Goal: Check status

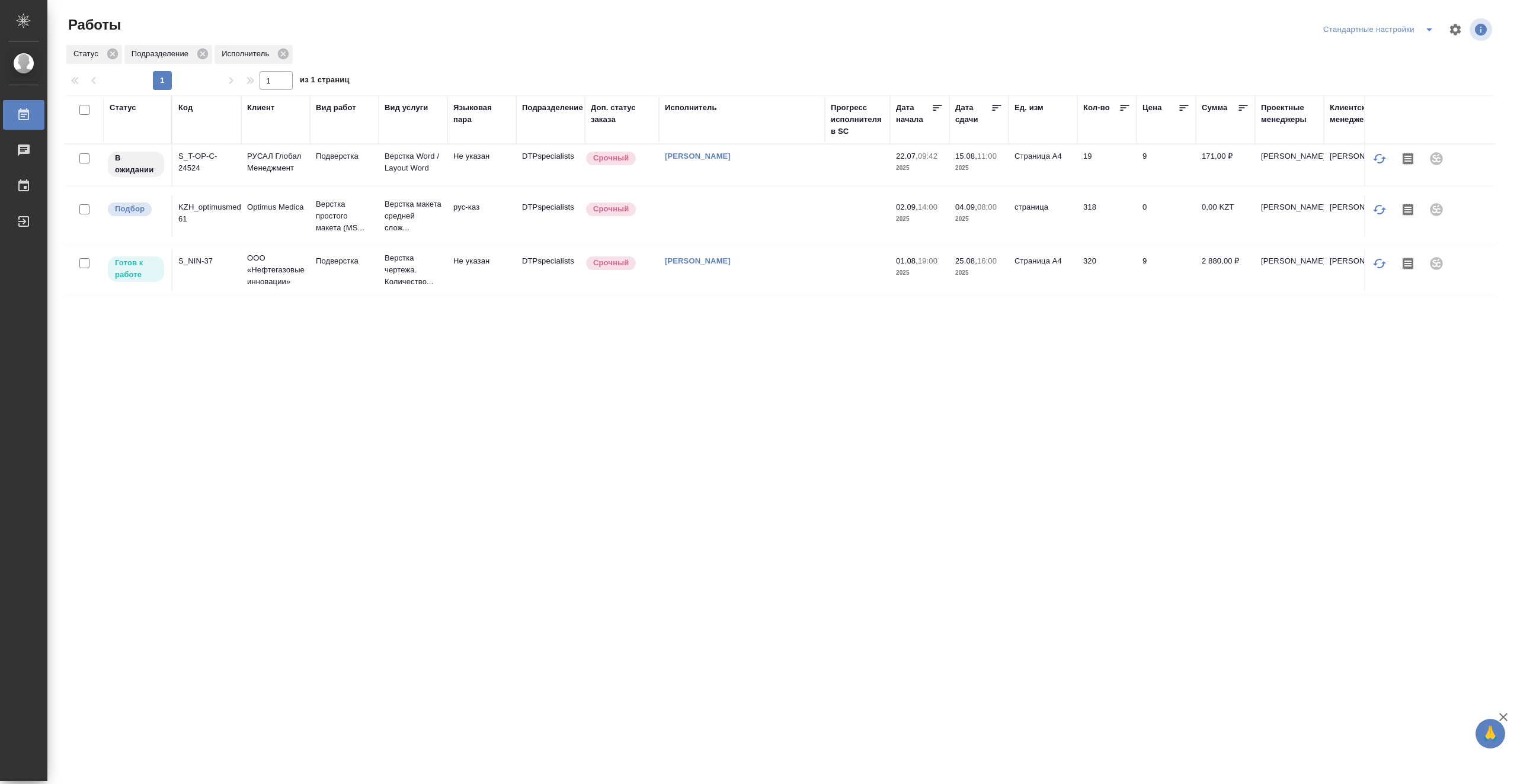
click at [235, 375] on div "Статус Код Клиент Вид работ Вид услуги Языковая пара Подразделение Доп. статус …" at bounding box center [779, 308] width 1429 height 426
click at [852, 164] on td at bounding box center [857, 165] width 65 height 42
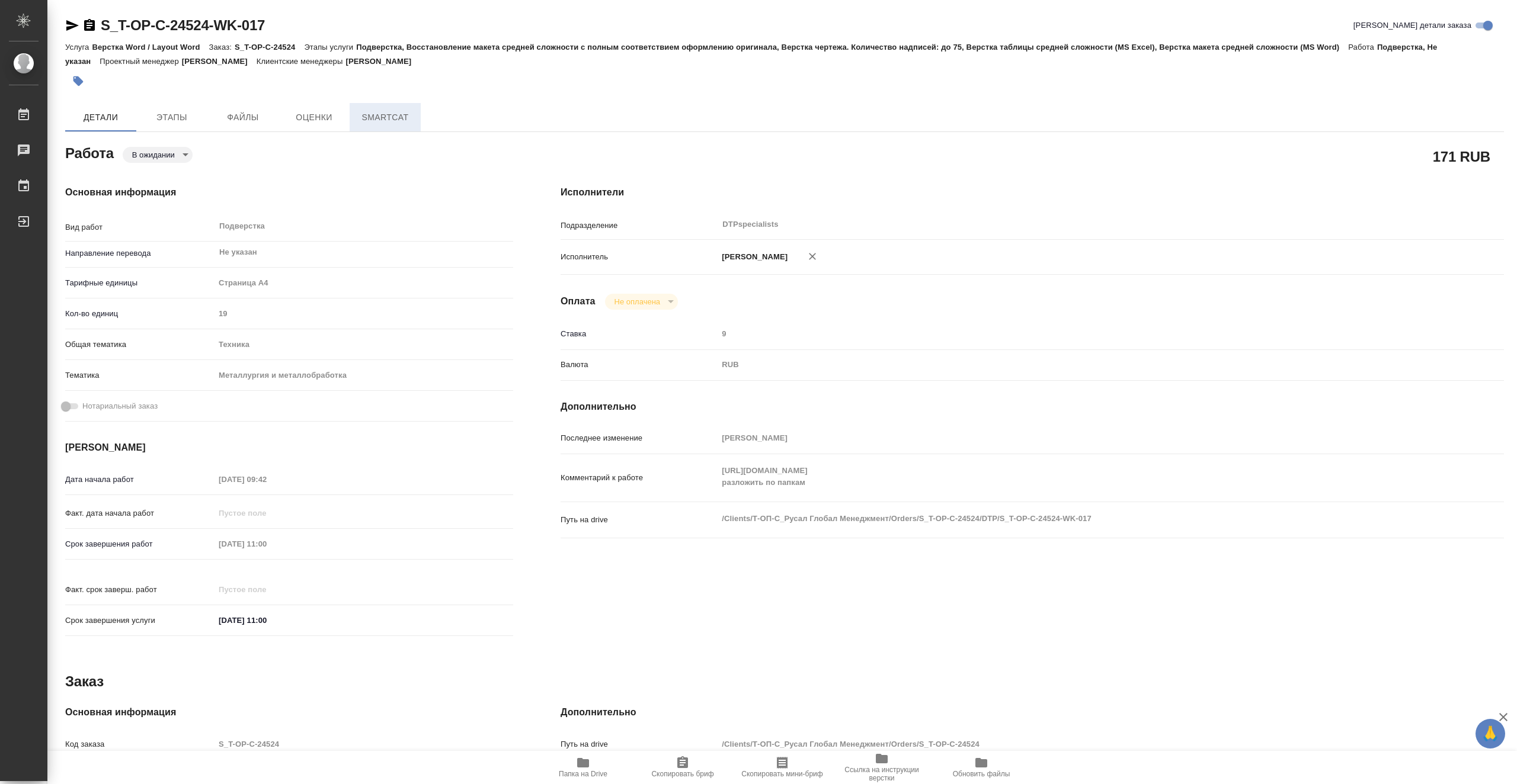
type textarea "x"
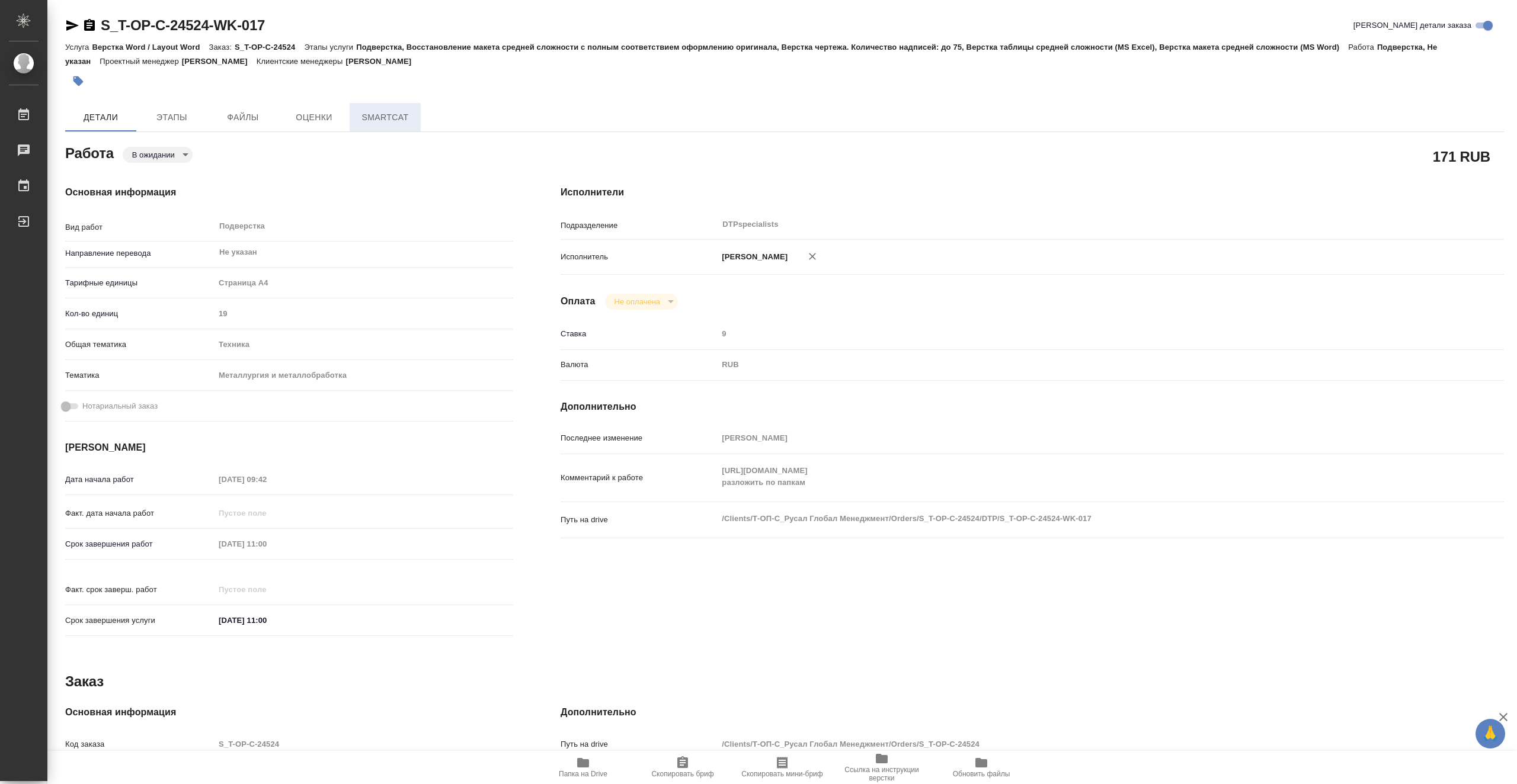
type textarea "x"
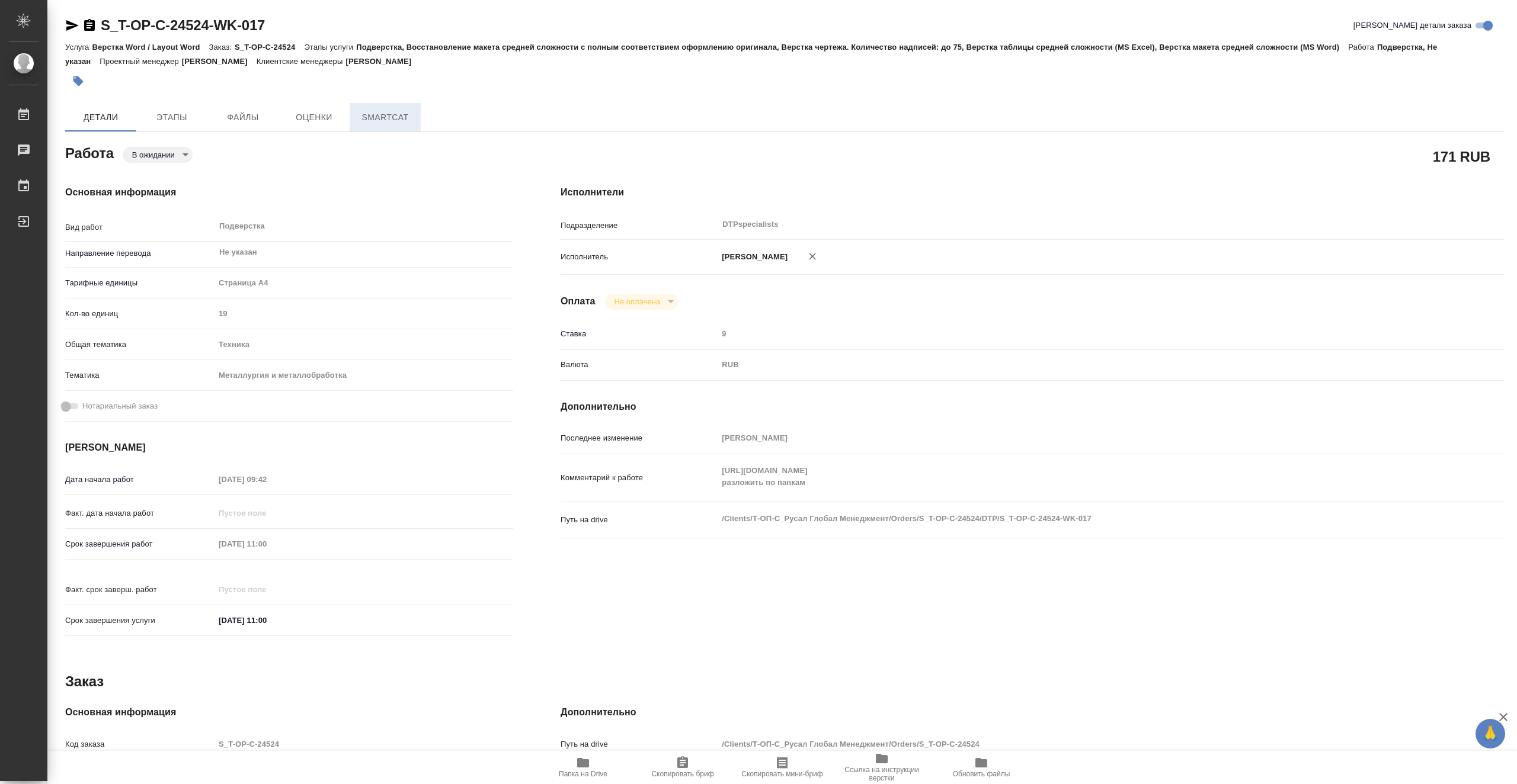
type textarea "x"
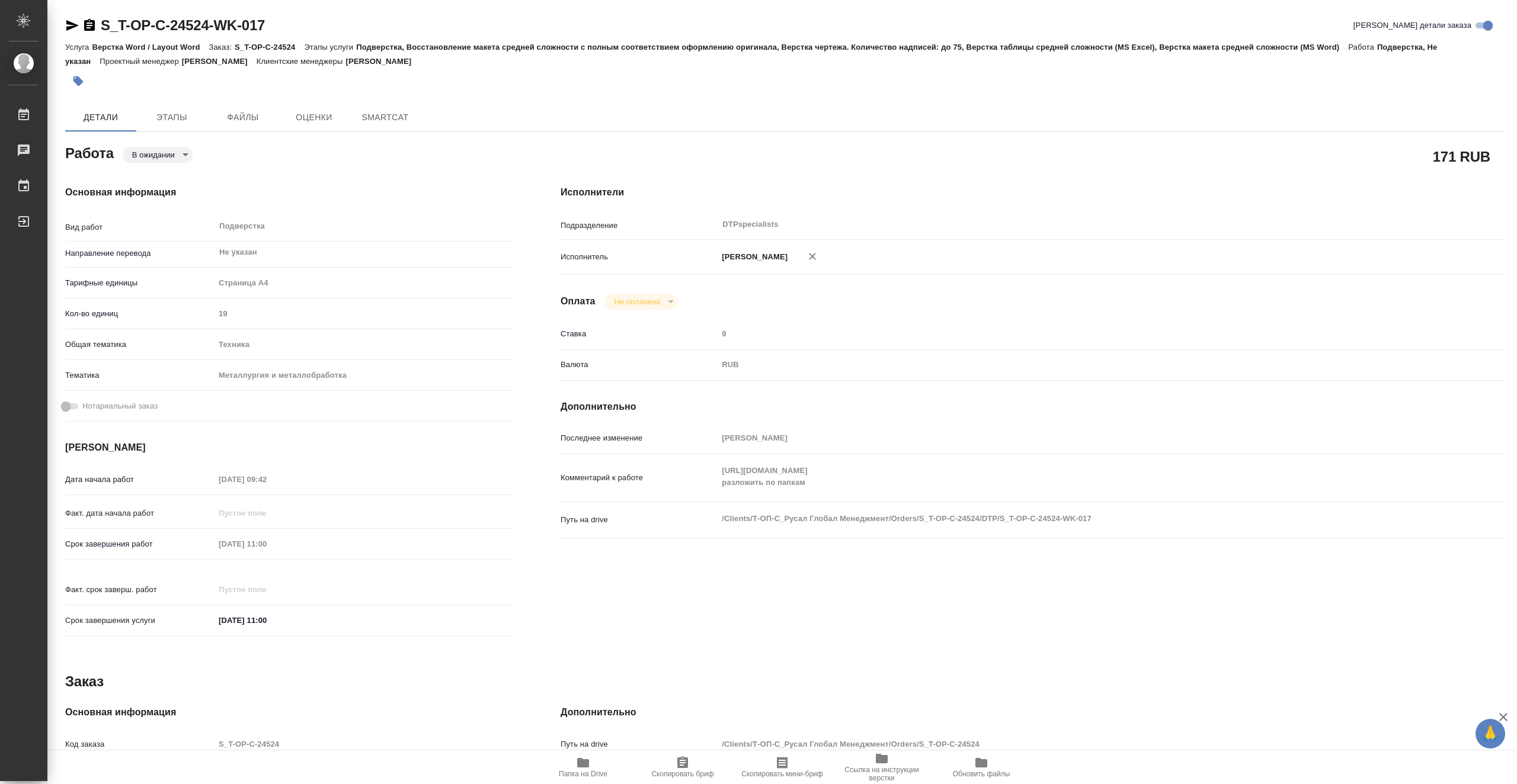
type textarea "x"
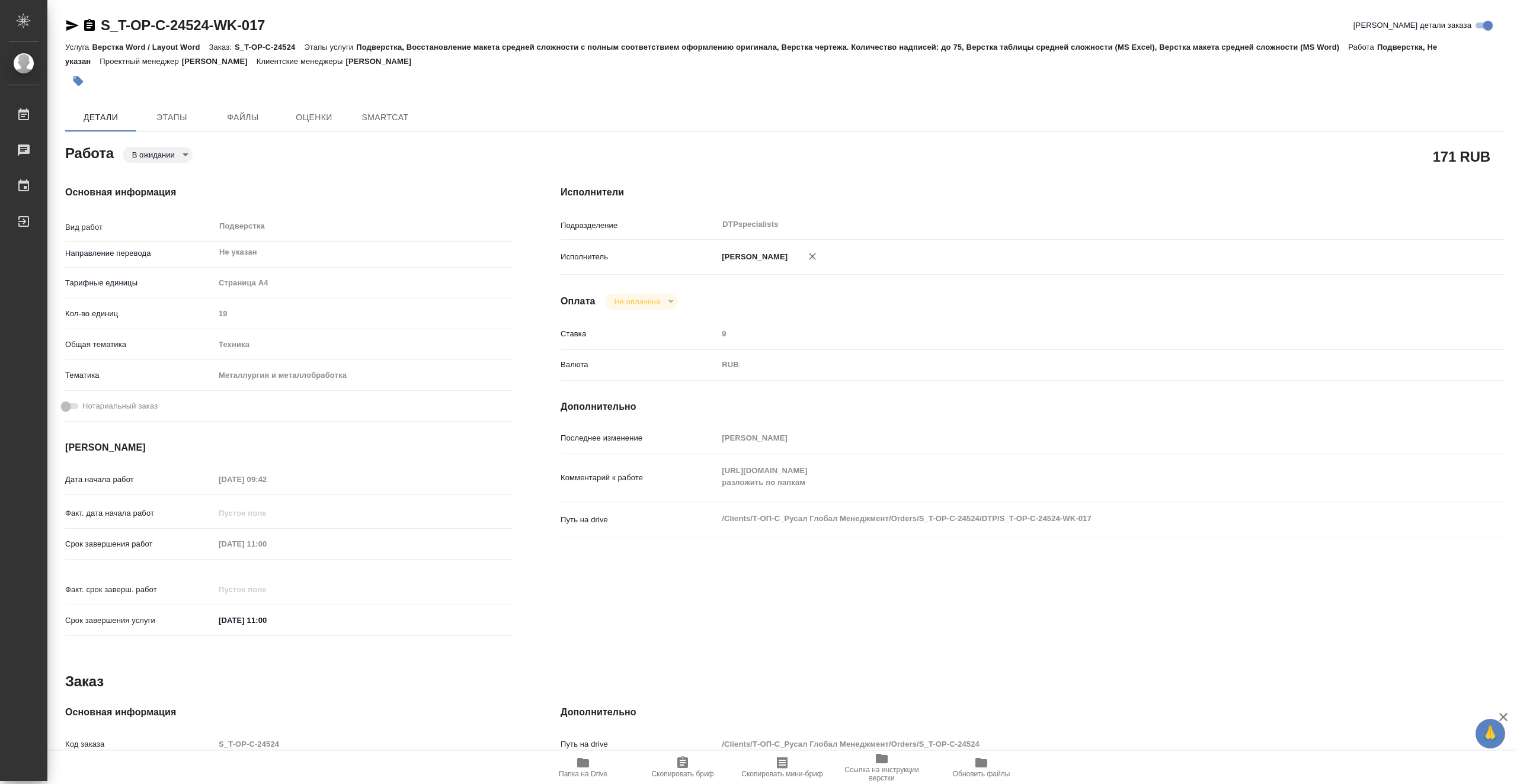
type textarea "x"
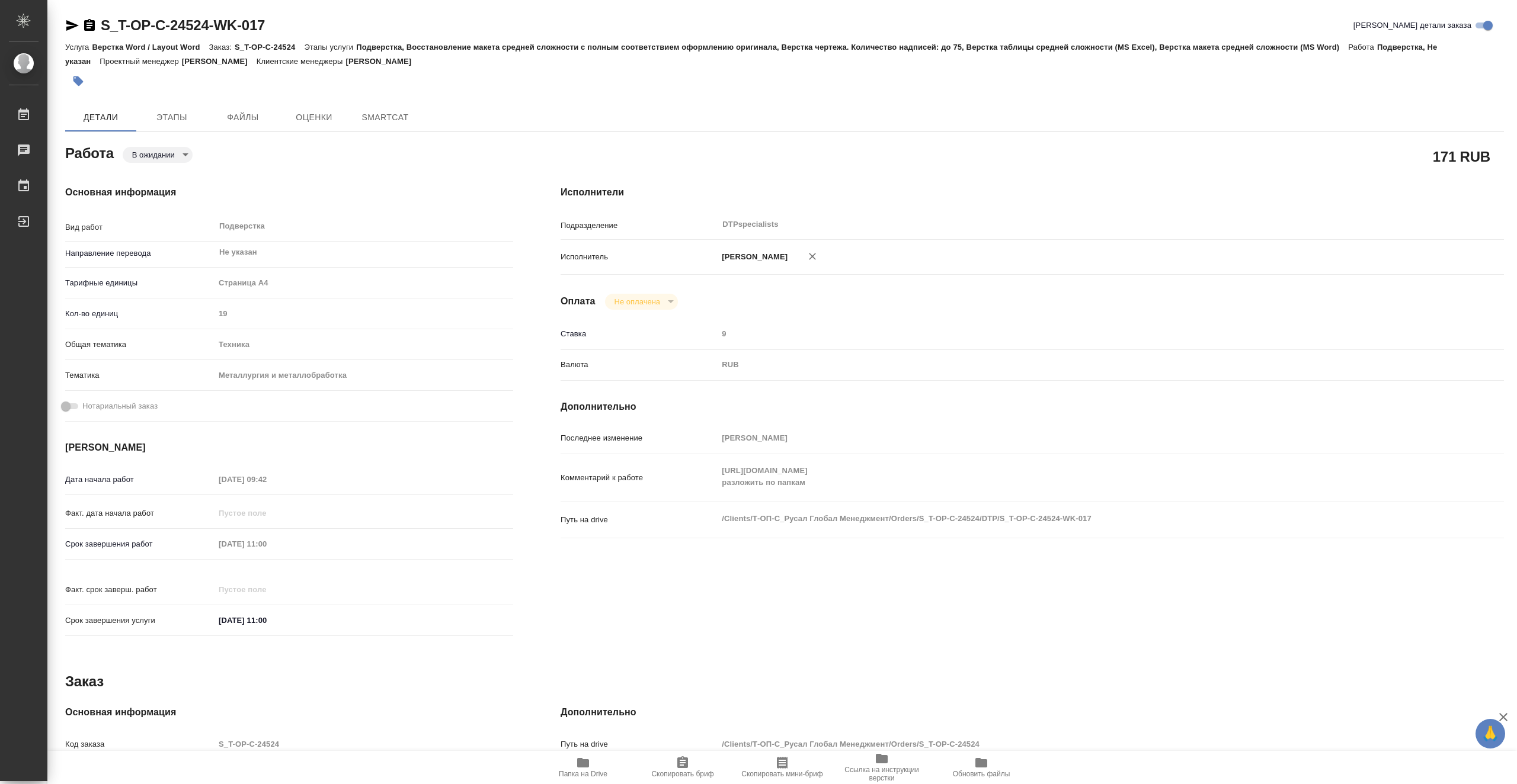
type textarea "x"
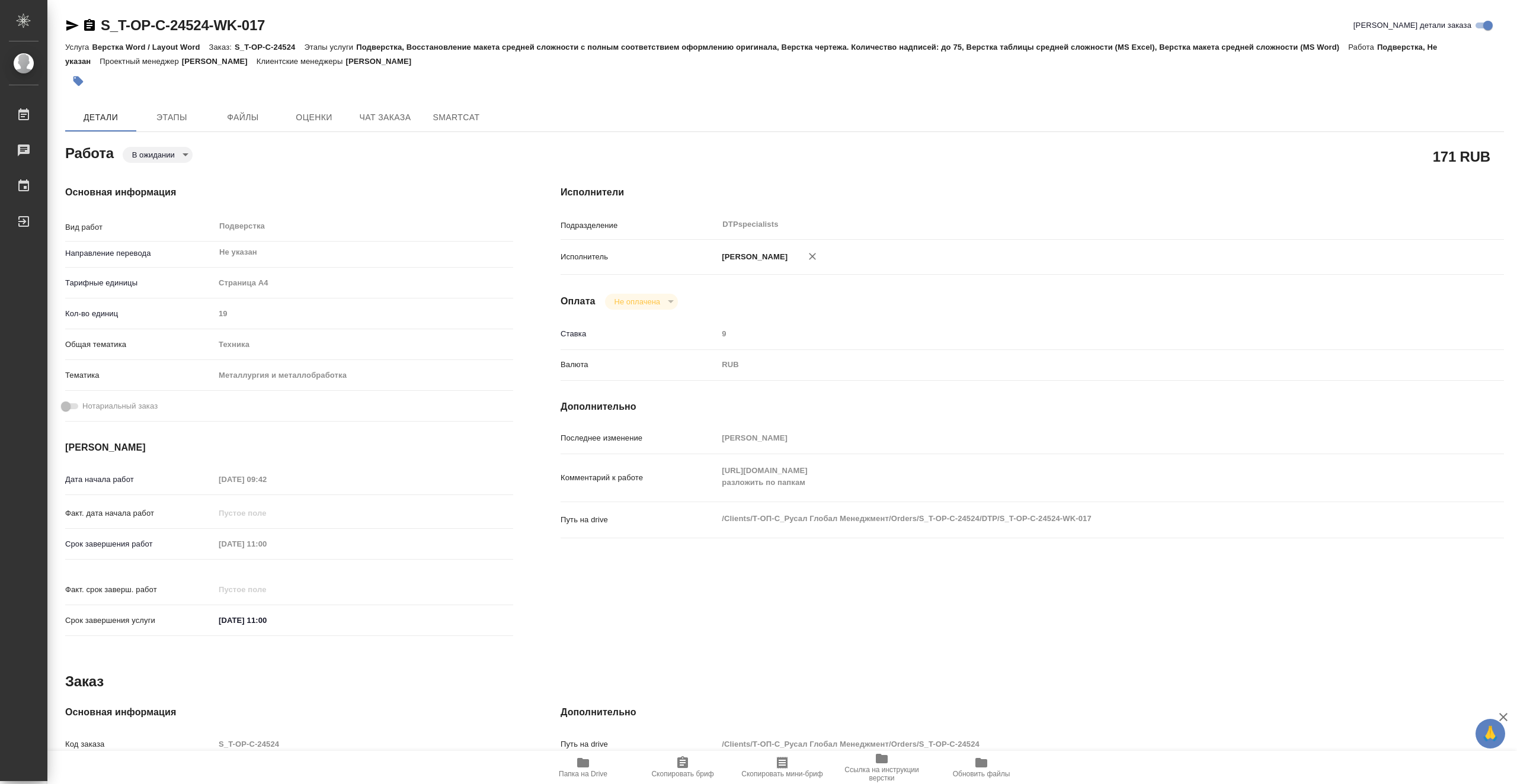
type textarea "x"
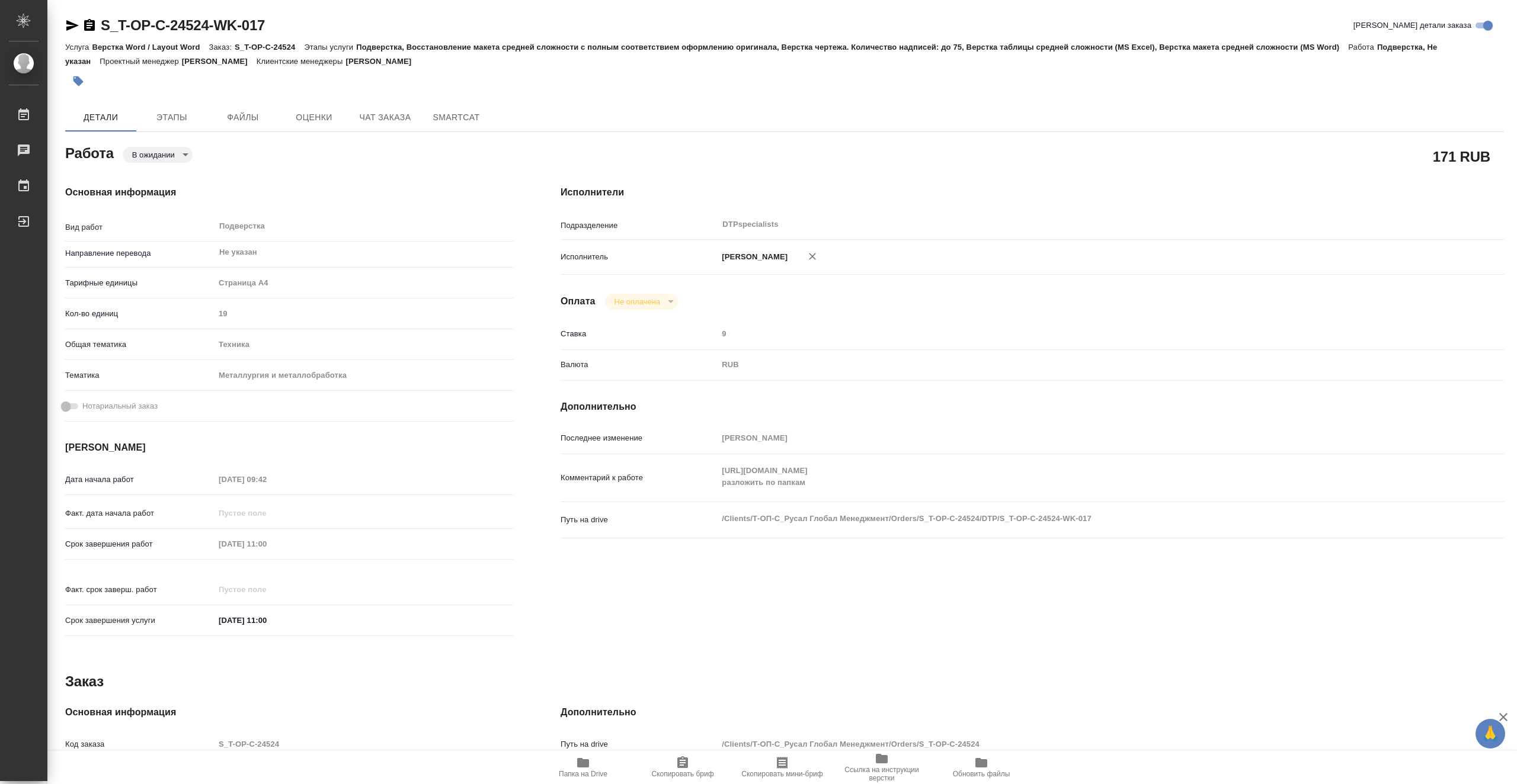
click at [578, 768] on icon "button" at bounding box center [583, 763] width 14 height 14
type textarea "x"
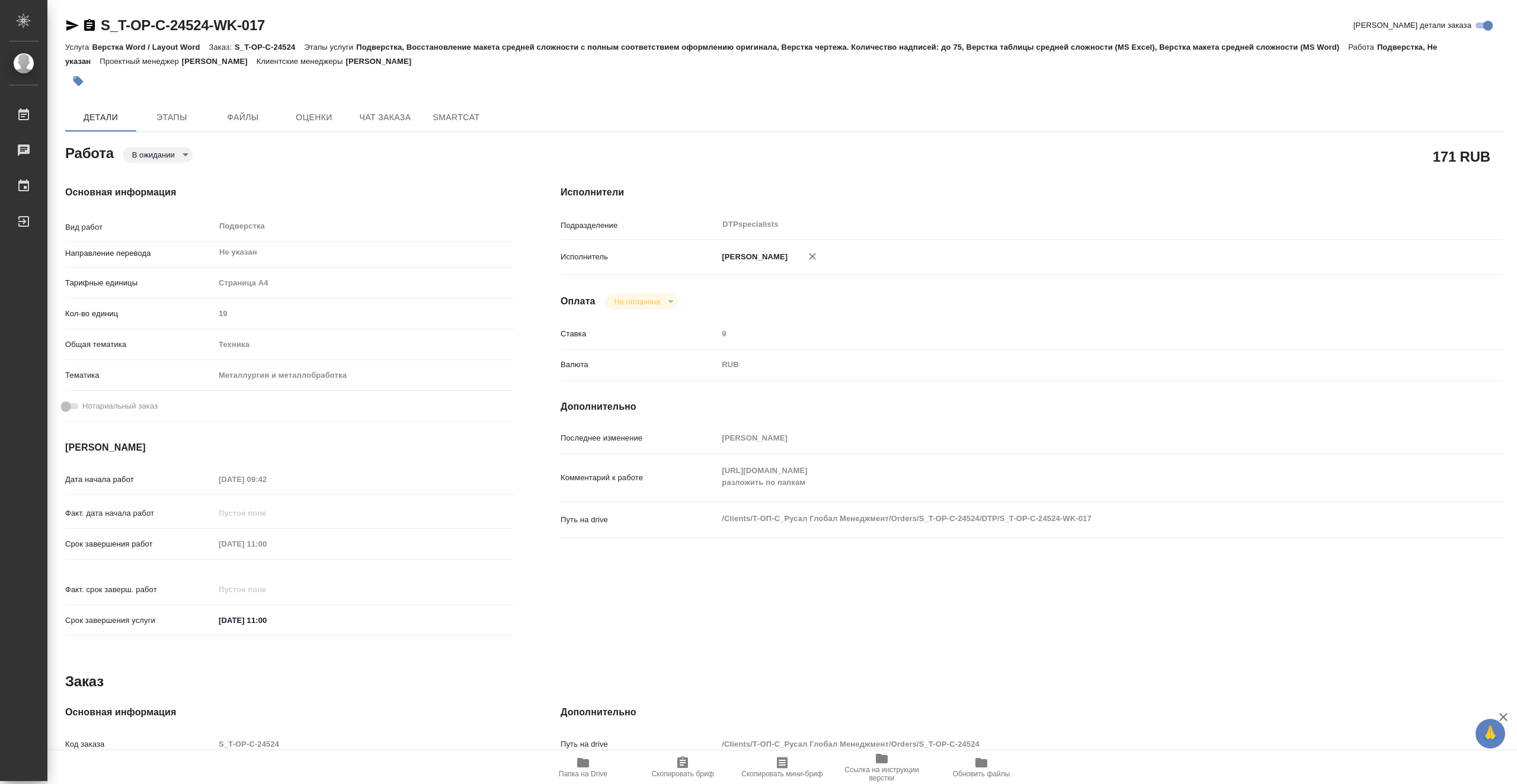
type textarea "x"
click at [170, 119] on span "Этапы" at bounding box center [172, 118] width 57 height 15
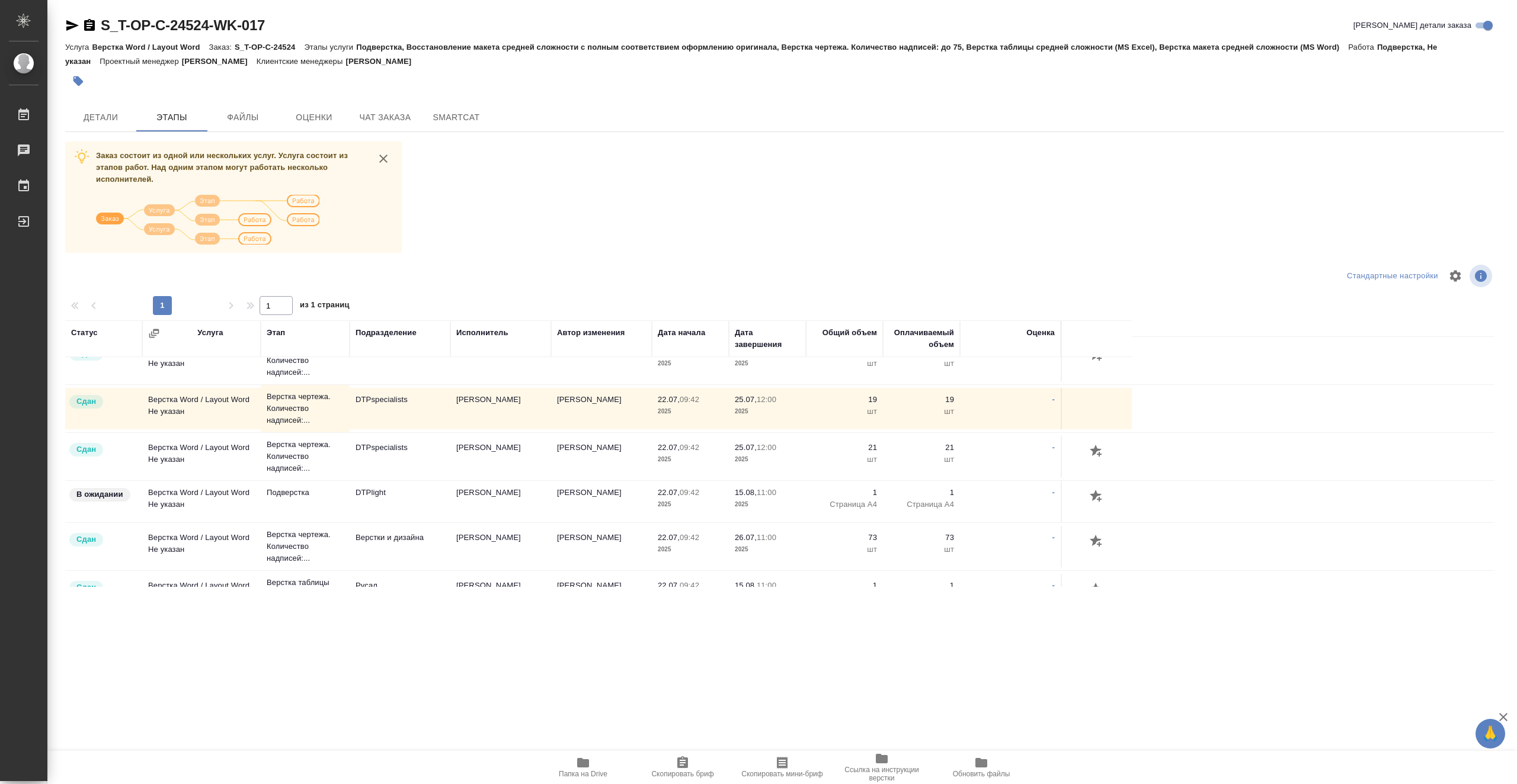
scroll to position [178, 0]
